Goal: Task Accomplishment & Management: Use online tool/utility

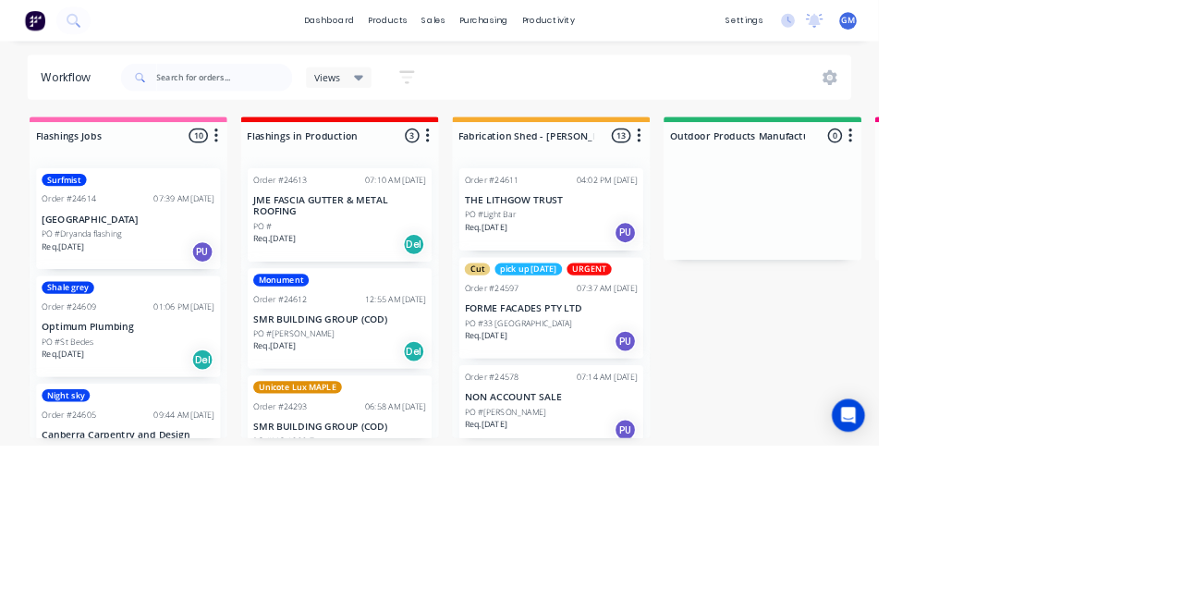
click at [786, 396] on div "Cut pick up [DATE] URGENT Order #24597 07:37 AM [DATE] FORME FACADES PTY LTD PO…" at bounding box center [742, 415] width 248 height 136
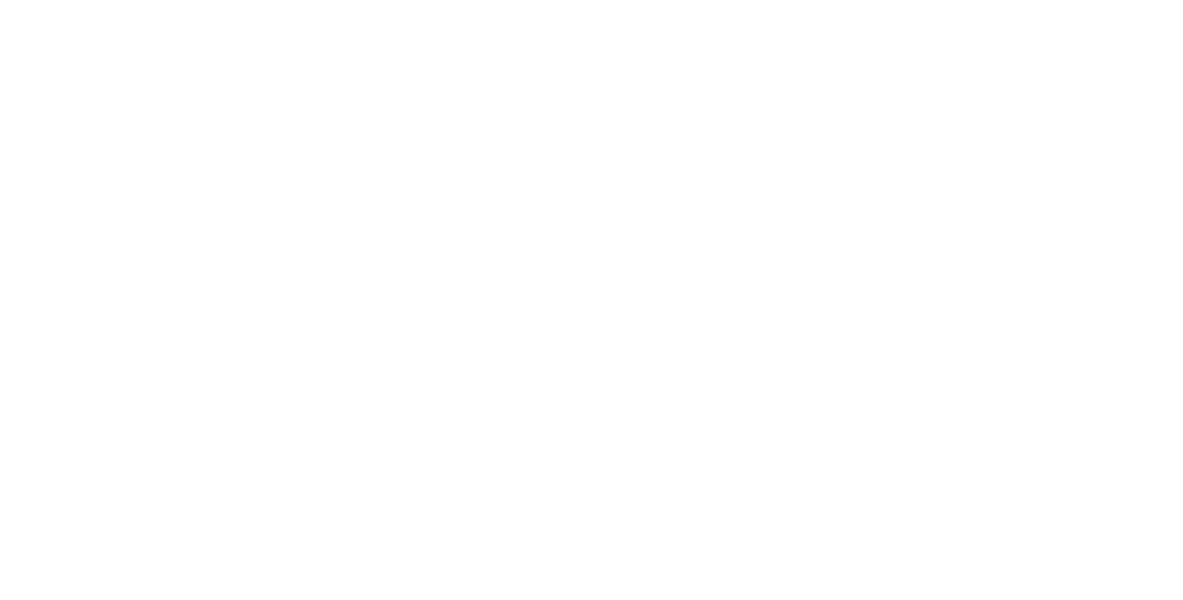
click at [1087, 399] on div "Cut pick up [DATE] URGENT" at bounding box center [1020, 399] width 134 height 40
type input "Fab"
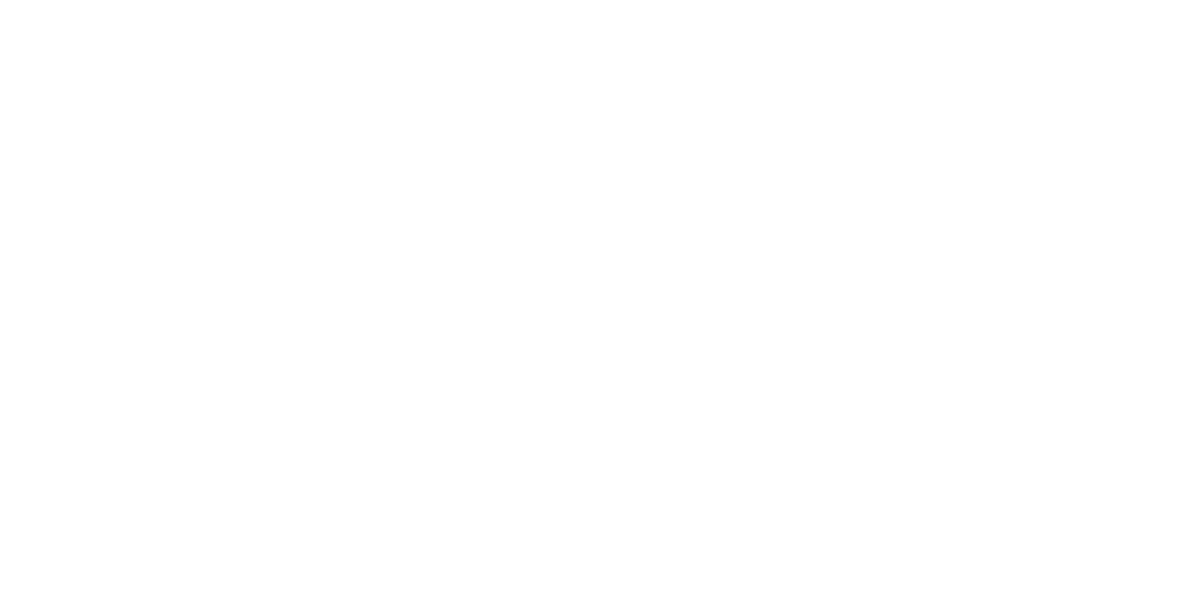
click at [857, 256] on div "Assigned to Add team member" at bounding box center [764, 211] width 185 height 128
click at [883, 113] on button "Close" at bounding box center [848, 103] width 67 height 30
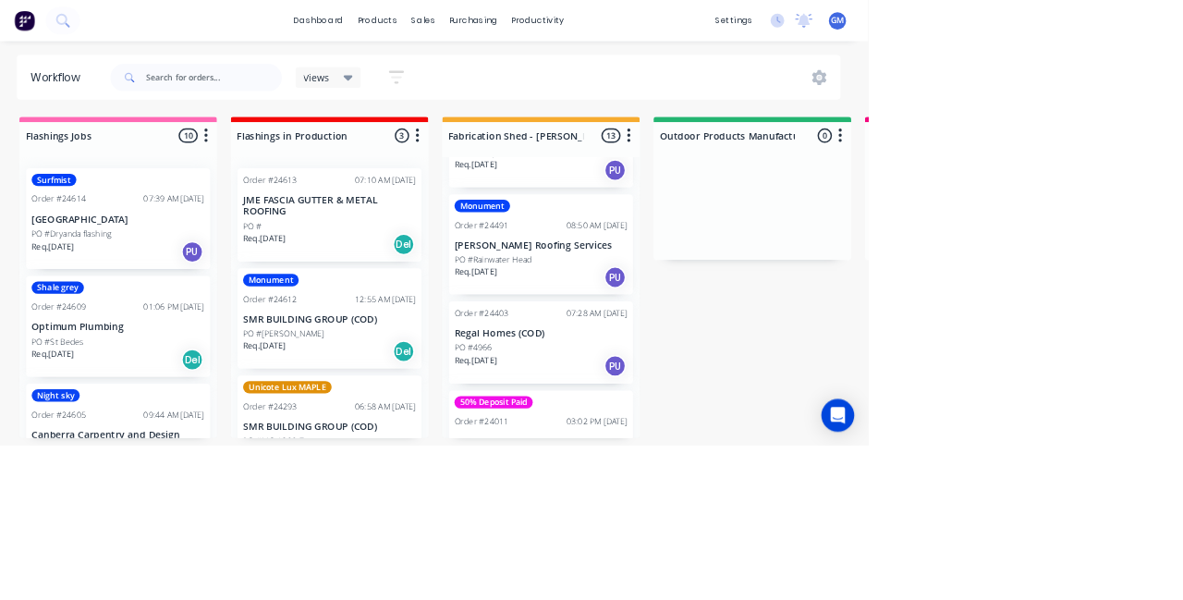
scroll to position [1432, 0]
